Goal: Task Accomplishment & Management: Use online tool/utility

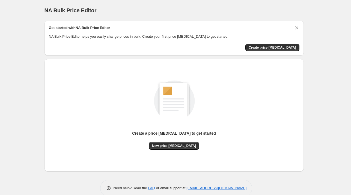
click at [334, 92] on div "NA Bulk Price Editor. This page is ready NA Bulk Price Editor Get started with …" at bounding box center [174, 102] width 348 height 205
click at [174, 144] on span "New price [MEDICAL_DATA]" at bounding box center [174, 145] width 44 height 4
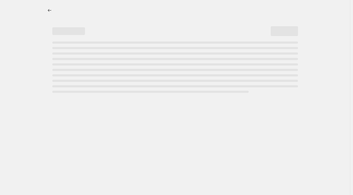
select select "percentage"
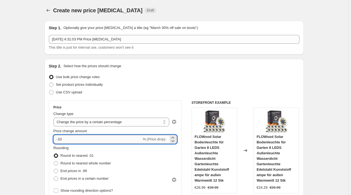
click at [100, 139] on input "-10" at bounding box center [97, 139] width 88 height 9
type input "-1"
type input "-27"
click at [288, 89] on div "Use CSV upload" at bounding box center [174, 92] width 250 height 8
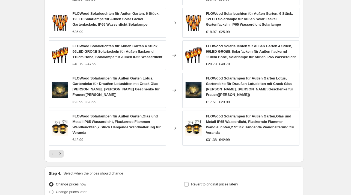
scroll to position [392, 0]
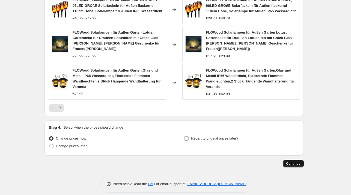
click at [288, 160] on button "Continue" at bounding box center [293, 164] width 21 height 8
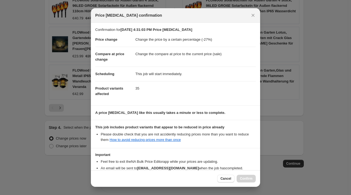
scroll to position [34, 0]
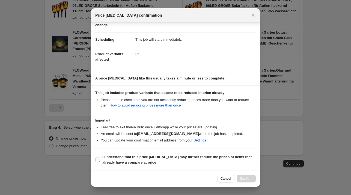
click at [131, 161] on b "I understand that this price change job may further reduce the prices of items …" at bounding box center [176, 160] width 149 height 10
click at [100, 161] on input "I understand that this price change job may further reduce the prices of items …" at bounding box center [97, 159] width 4 height 4
checkbox input "true"
click at [247, 177] on span "Confirm" at bounding box center [246, 178] width 13 height 4
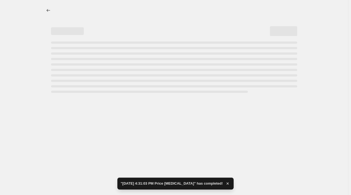
select select "percentage"
